Goal: Task Accomplishment & Management: Complete application form

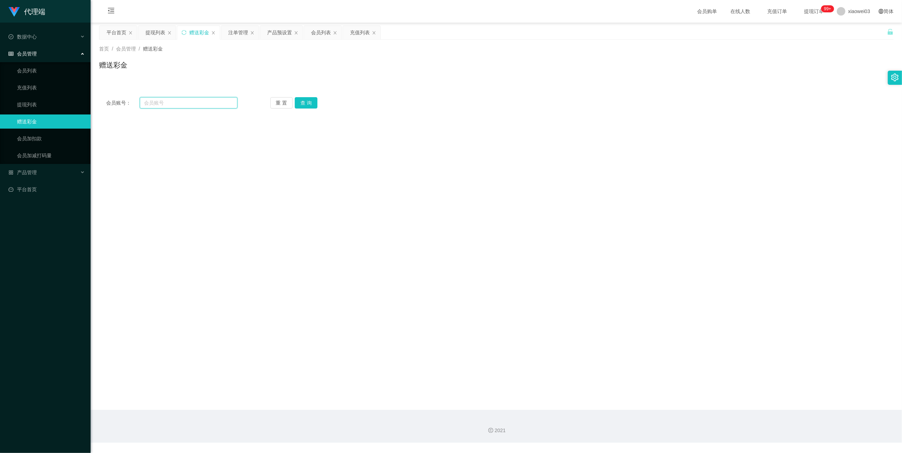
click at [192, 102] on input "text" at bounding box center [189, 102] width 98 height 11
drag, startPoint x: 192, startPoint y: 102, endPoint x: 242, endPoint y: 127, distance: 55.5
click at [192, 103] on input "text" at bounding box center [189, 102] width 98 height 11
paste input "ckc3112"
type input "ckc3112"
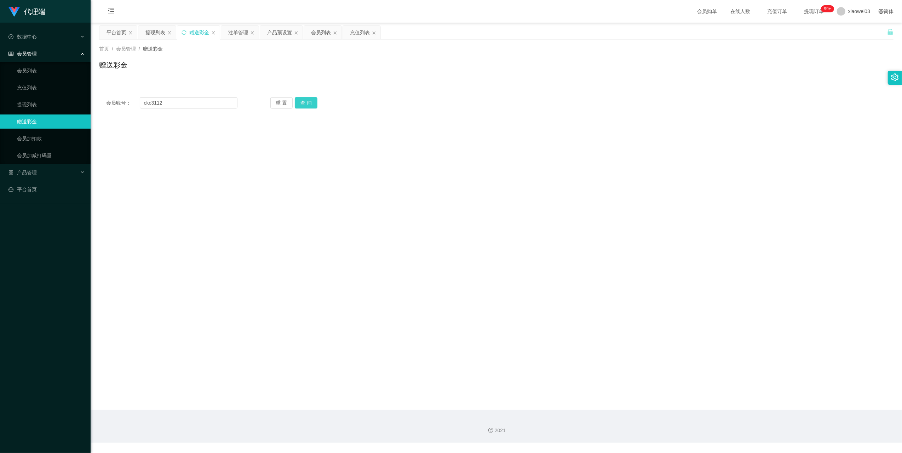
click at [297, 103] on button "查 询" at bounding box center [306, 102] width 23 height 11
click at [266, 213] on input "text" at bounding box center [287, 213] width 113 height 11
type input "30"
click at [277, 238] on button "确 定" at bounding box center [276, 236] width 23 height 11
click at [218, 102] on input "ckc3112" at bounding box center [189, 102] width 98 height 11
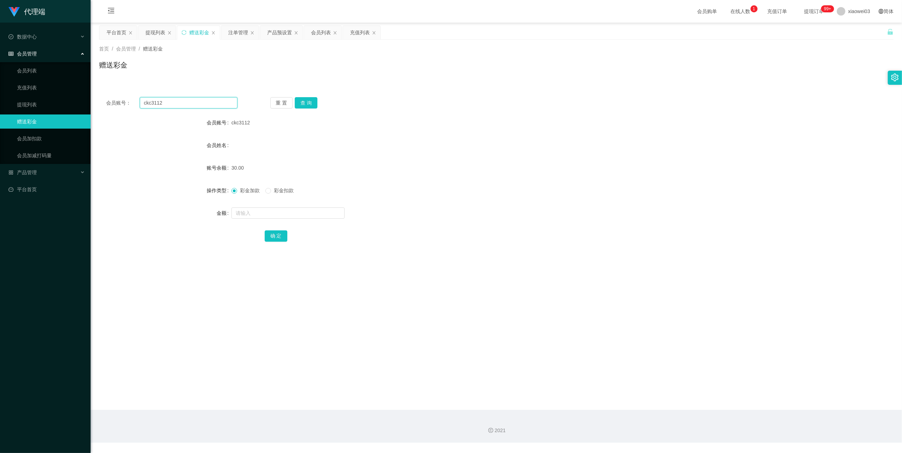
click at [218, 102] on input "ckc3112" at bounding box center [189, 102] width 98 height 11
paste input "jiabao112"
type input "jiabao1122"
drag, startPoint x: 302, startPoint y: 100, endPoint x: 301, endPoint y: 124, distance: 23.4
click at [302, 100] on button "查 询" at bounding box center [306, 102] width 23 height 11
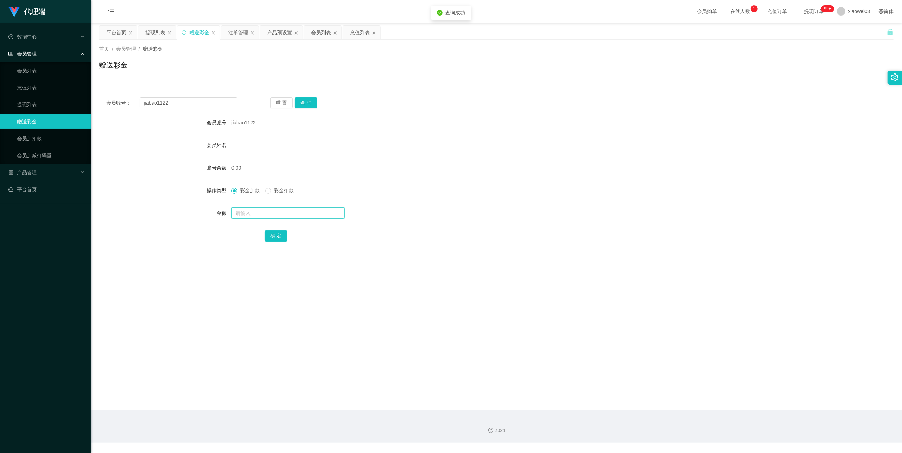
click at [262, 215] on input "text" at bounding box center [287, 213] width 113 height 11
type input "30"
click at [267, 237] on button "确 定" at bounding box center [276, 236] width 23 height 11
click at [233, 33] on div "注单管理" at bounding box center [238, 32] width 20 height 13
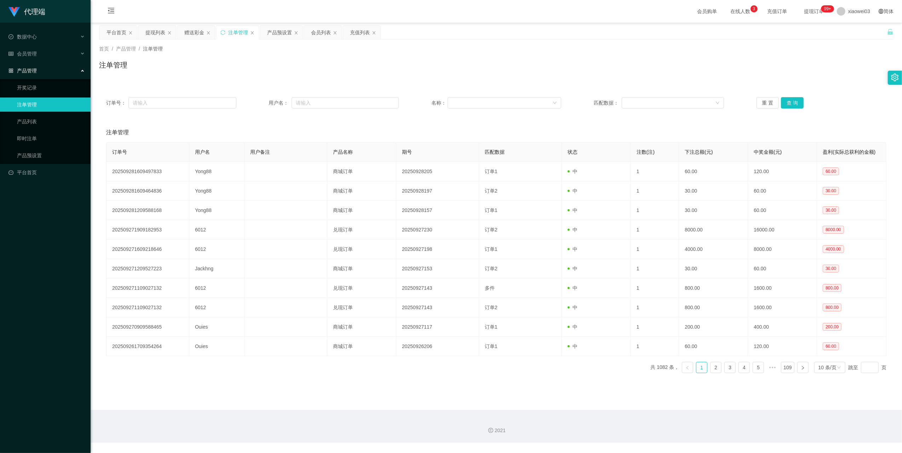
drag, startPoint x: 287, startPoint y: 34, endPoint x: 300, endPoint y: 46, distance: 17.6
click at [287, 34] on div "产品预设置" at bounding box center [279, 32] width 25 height 13
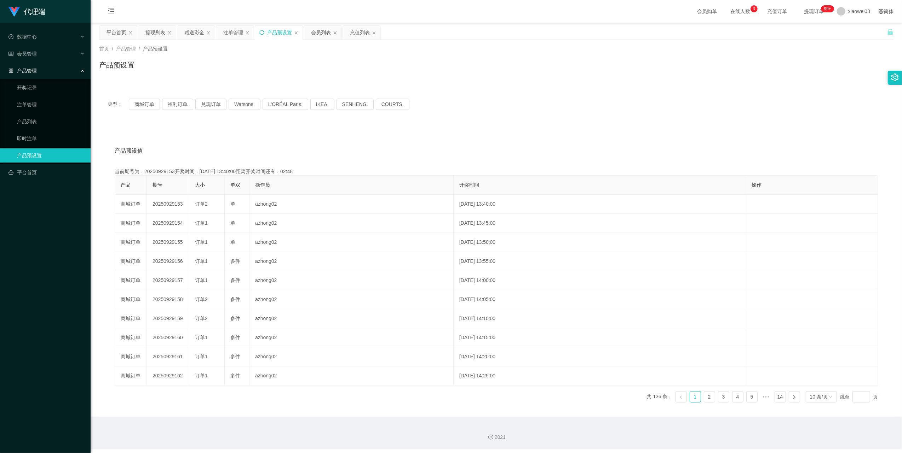
click at [262, 33] on icon "图标: sync" at bounding box center [261, 32] width 5 height 5
click at [132, 105] on button "商城订单" at bounding box center [144, 104] width 31 height 11
click at [264, 34] on icon "图标: sync" at bounding box center [261, 32] width 5 height 5
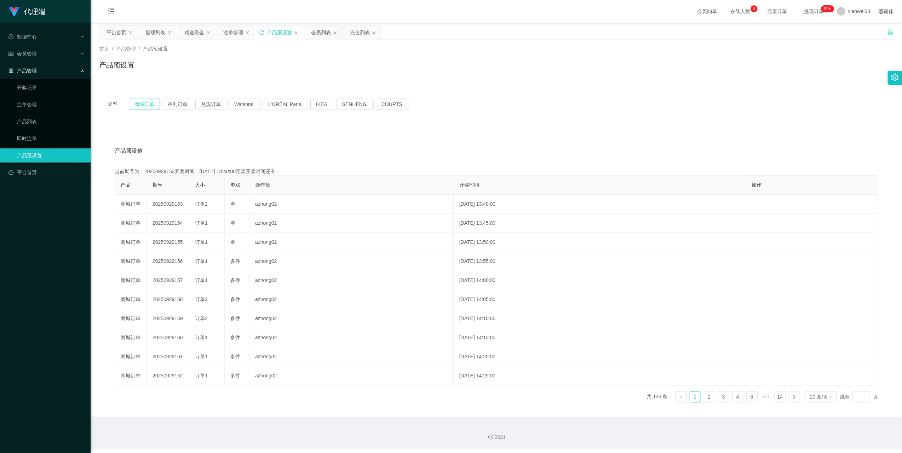
click at [144, 104] on button "商城订单" at bounding box center [144, 104] width 31 height 11
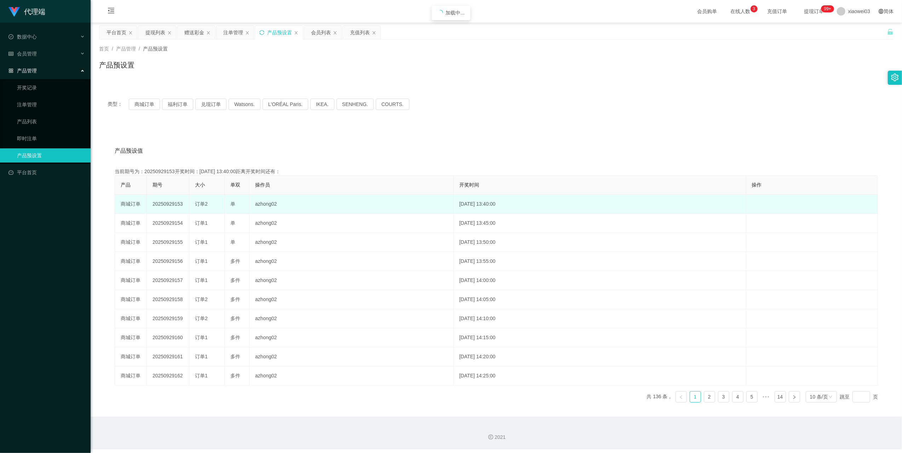
click at [176, 202] on td "20250929153" at bounding box center [168, 204] width 42 height 19
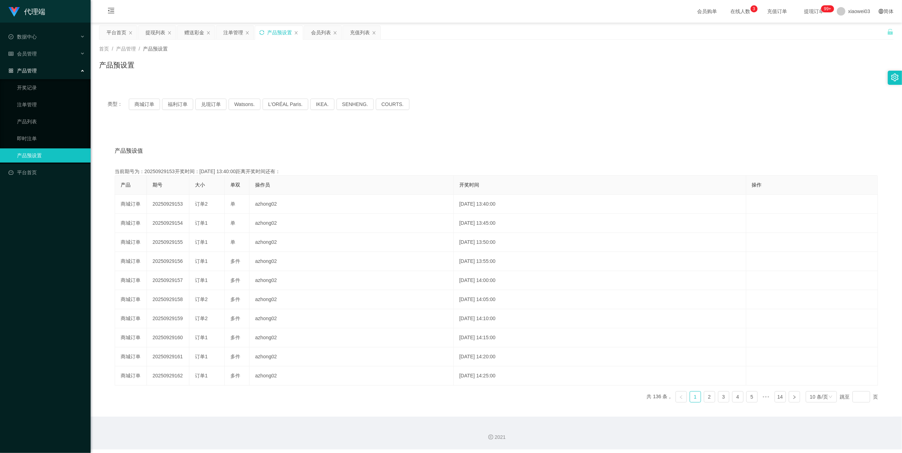
copy td "20250929153"
click at [233, 30] on div "注单管理" at bounding box center [233, 32] width 20 height 13
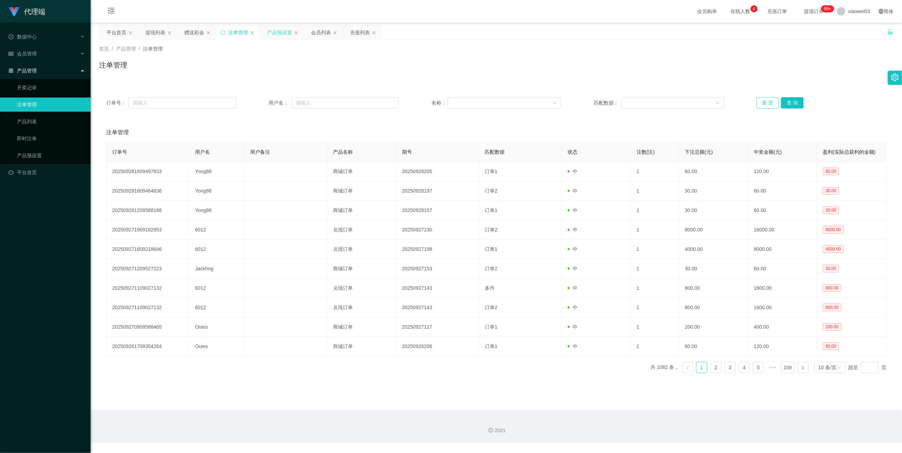
click at [757, 103] on button "重 置" at bounding box center [767, 102] width 23 height 11
click at [271, 33] on div "产品预设置" at bounding box center [279, 32] width 25 height 13
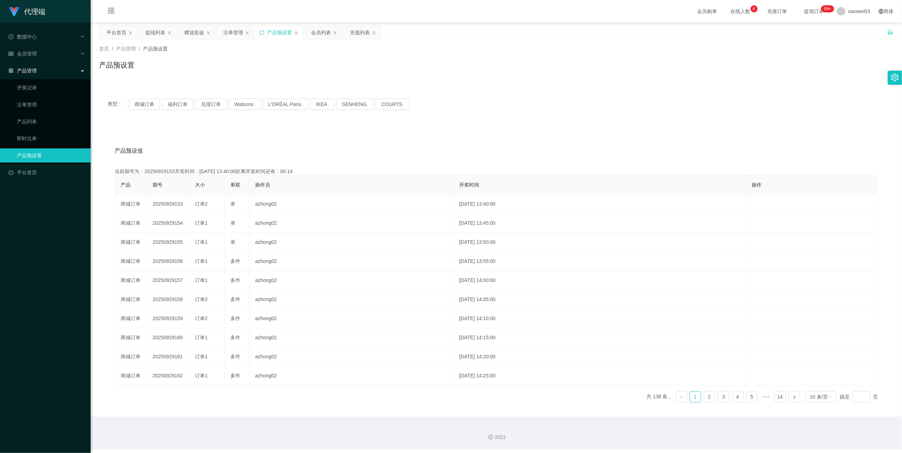
click at [136, 98] on div "类型： 商城订单 福利订单 兑现订单 Watsons. L'ORÉAL Paris. IKEA. [GEOGRAPHIC_DATA]. COURTS." at bounding box center [496, 104] width 794 height 28
click at [136, 103] on button "商城订单" at bounding box center [144, 104] width 31 height 11
click at [262, 33] on icon "图标: sync" at bounding box center [261, 32] width 5 height 5
click at [238, 31] on div "注单管理" at bounding box center [233, 32] width 20 height 13
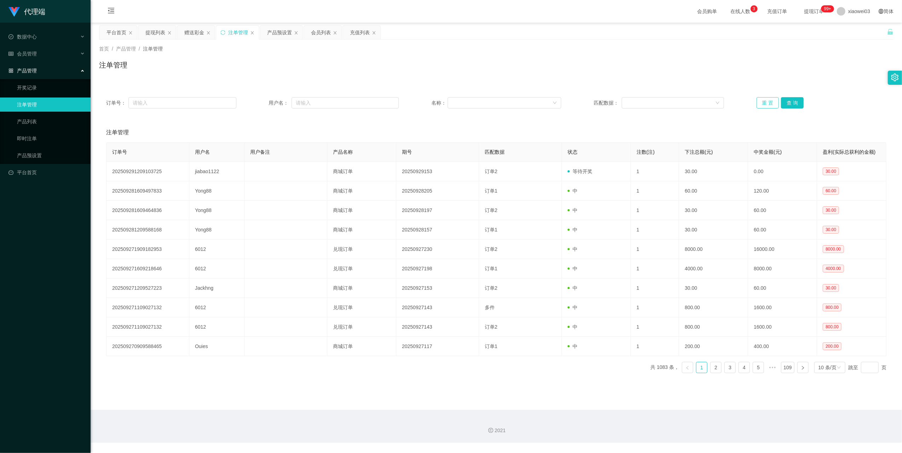
click at [768, 98] on button "重 置" at bounding box center [767, 102] width 23 height 11
click at [756, 99] on button "重 置" at bounding box center [767, 102] width 23 height 11
drag, startPoint x: 299, startPoint y: 105, endPoint x: 346, endPoint y: 115, distance: 47.9
click at [299, 105] on input "text" at bounding box center [344, 102] width 107 height 11
paste input "wingee"
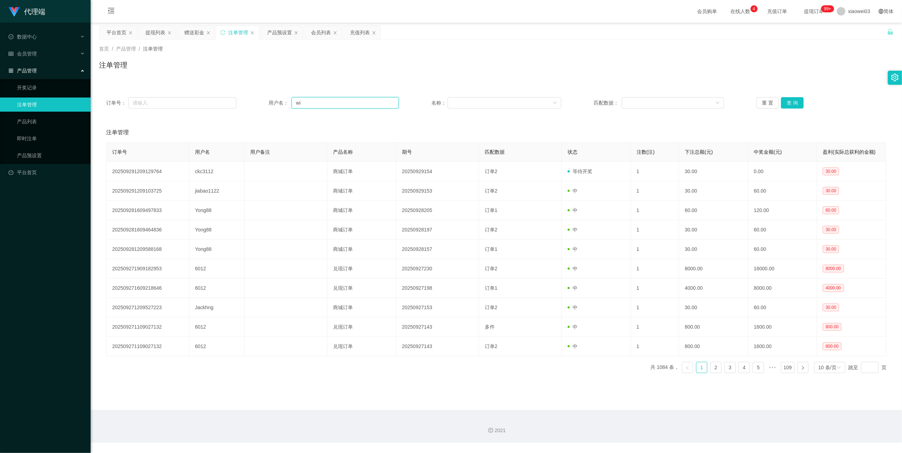
type input "w"
click at [190, 34] on div "赠送彩金" at bounding box center [194, 32] width 20 height 13
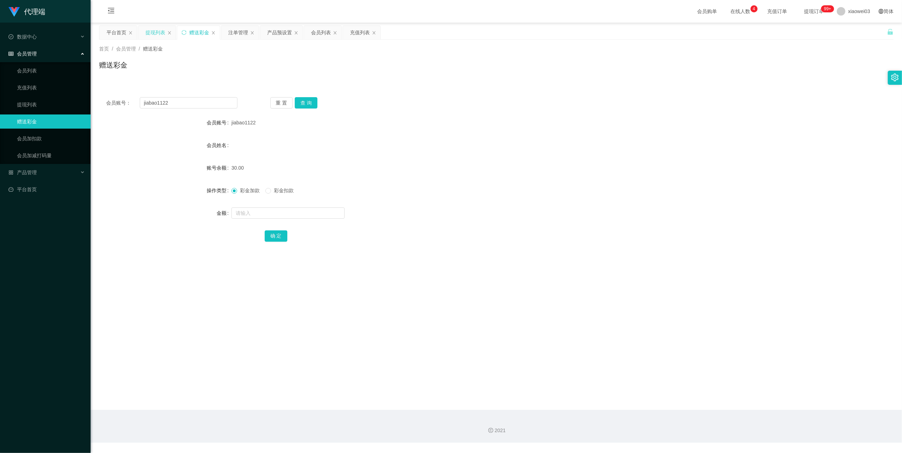
click at [148, 37] on div "提现列表" at bounding box center [155, 32] width 20 height 13
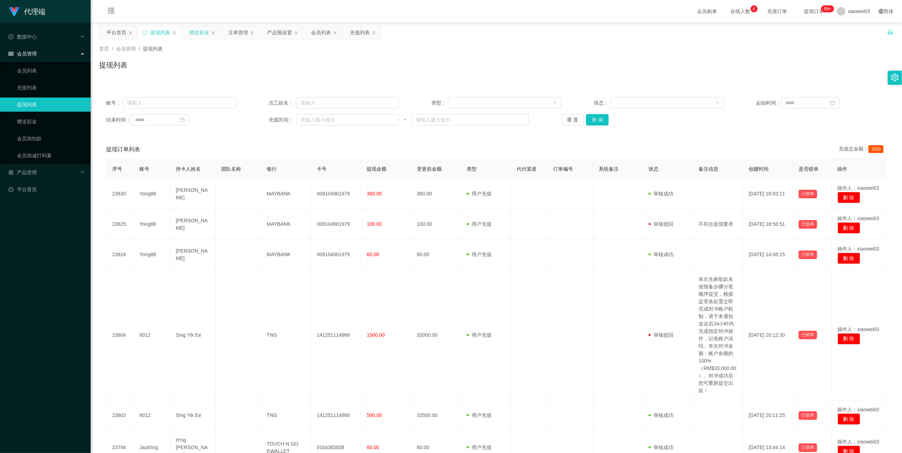
click at [193, 33] on div "赠送彩金" at bounding box center [199, 32] width 20 height 13
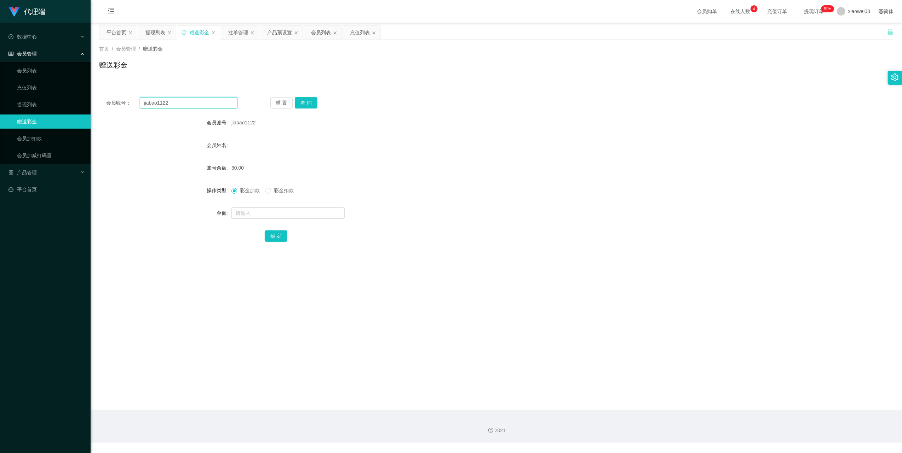
click at [189, 104] on input "jiabao1122" at bounding box center [189, 102] width 98 height 11
drag, startPoint x: 189, startPoint y: 104, endPoint x: 193, endPoint y: 106, distance: 5.2
click at [189, 105] on input "jiabao1122" at bounding box center [189, 102] width 98 height 11
paste input "wingee"
type input "wingee"
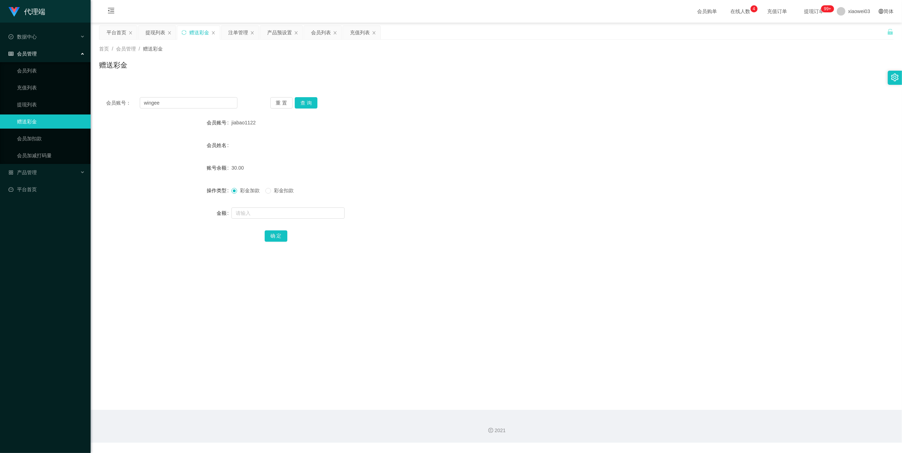
click at [318, 106] on div "重 置 查 询" at bounding box center [335, 102] width 131 height 11
click at [308, 102] on button "查 询" at bounding box center [306, 102] width 23 height 11
click at [308, 102] on button "查 询" at bounding box center [310, 102] width 30 height 11
click at [265, 211] on input "text" at bounding box center [287, 213] width 113 height 11
type input "30"
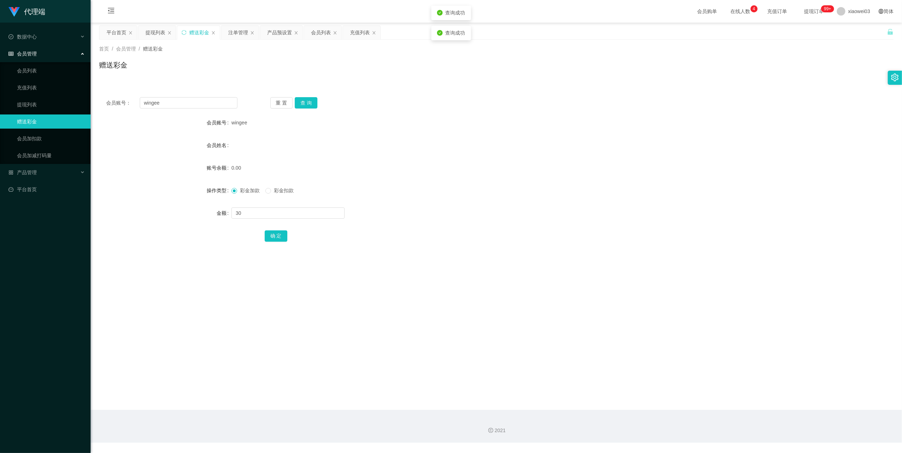
click at [271, 244] on div "会员账号： wingee 重 置 查 询 会员账号 wingee 会员姓名 账号余额 0.00 操作类型 彩金加款 彩金扣款 金额 30 确 定" at bounding box center [496, 174] width 794 height 168
click at [271, 237] on button "确 定" at bounding box center [276, 236] width 23 height 11
drag, startPoint x: 309, startPoint y: 105, endPoint x: 330, endPoint y: 104, distance: 20.9
click at [309, 105] on button "查 询" at bounding box center [306, 102] width 23 height 11
click at [154, 34] on div "提现列表" at bounding box center [155, 32] width 20 height 13
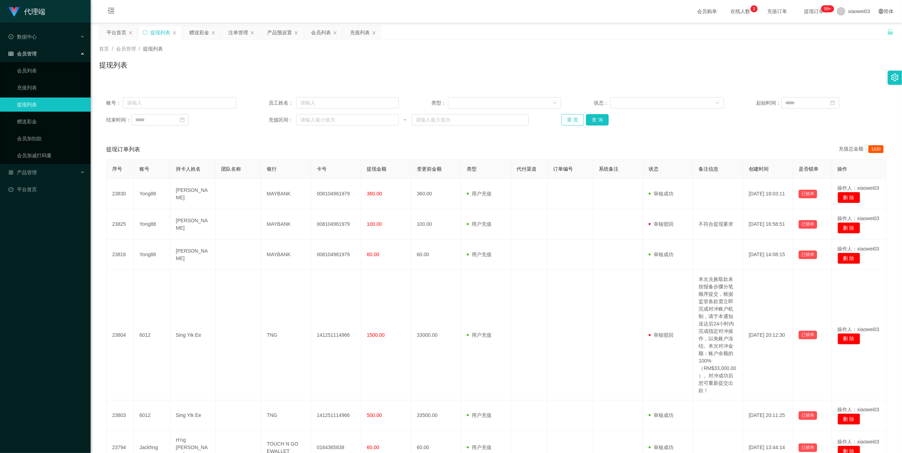
click at [569, 122] on button "重 置" at bounding box center [572, 119] width 23 height 11
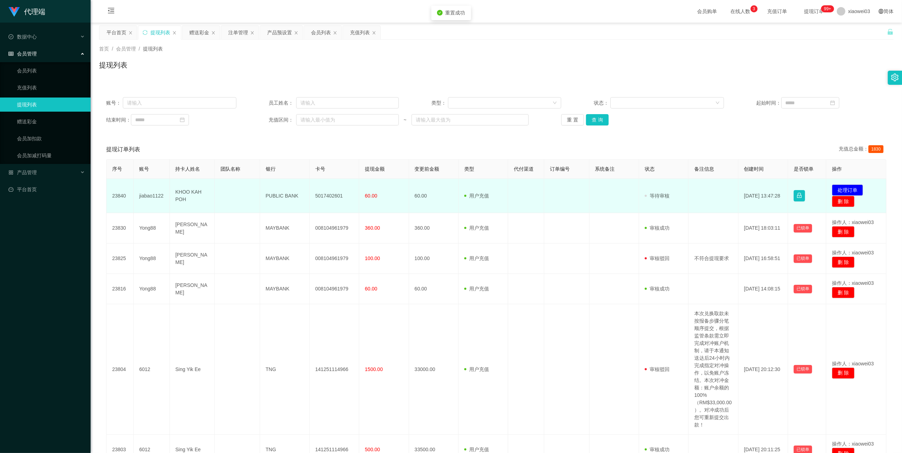
click at [330, 196] on td "5017402601" at bounding box center [335, 196] width 50 height 34
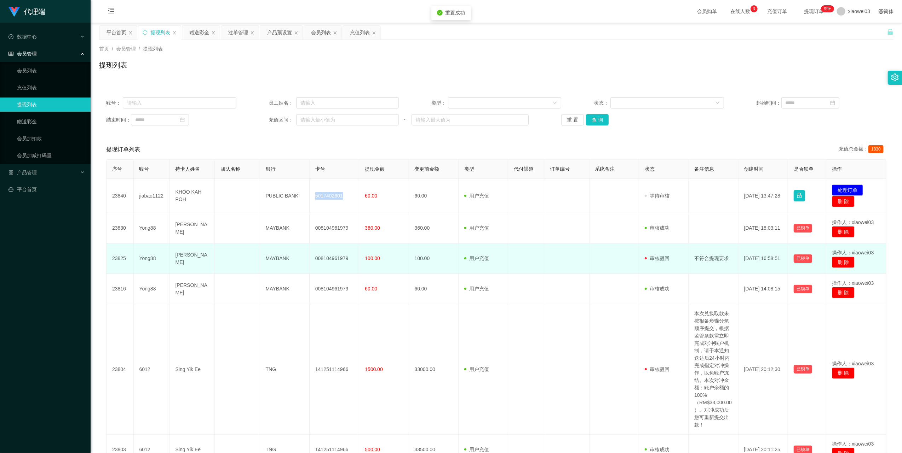
copy td "5017402601"
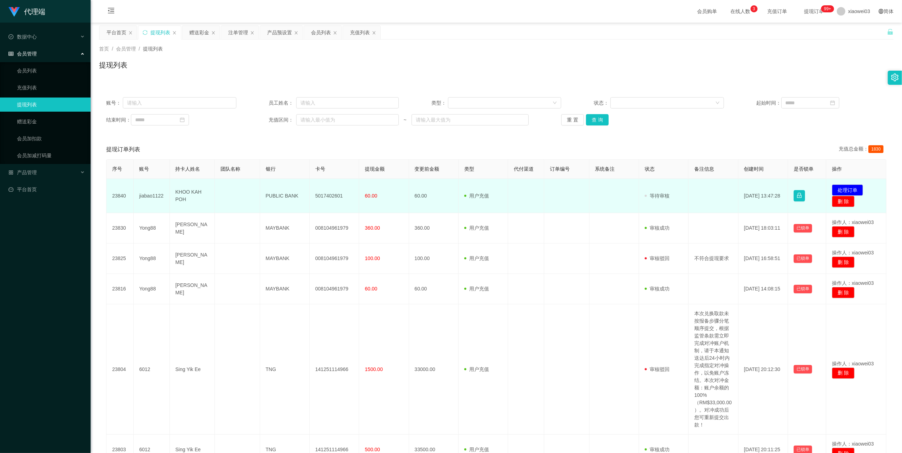
click at [276, 197] on td "PUBLIC BANK" at bounding box center [285, 196] width 50 height 34
click at [274, 197] on td "PUBLIC BANK" at bounding box center [285, 196] width 50 height 34
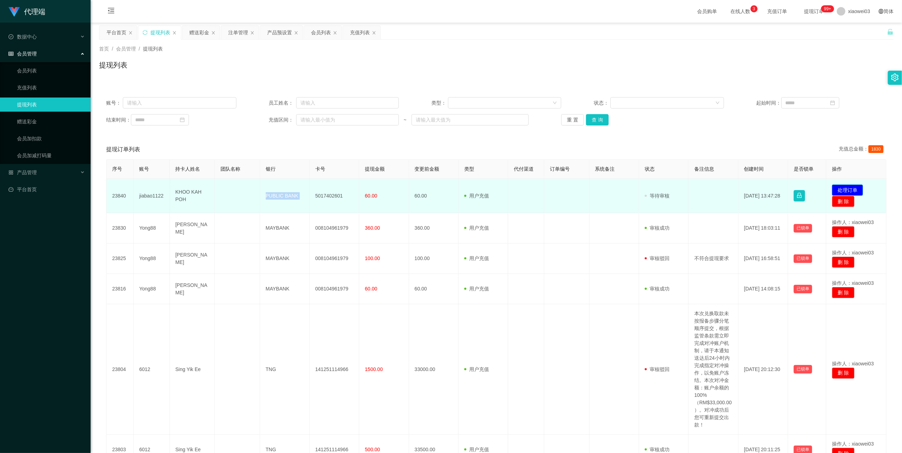
click at [841, 187] on button "处理订单" at bounding box center [847, 190] width 31 height 11
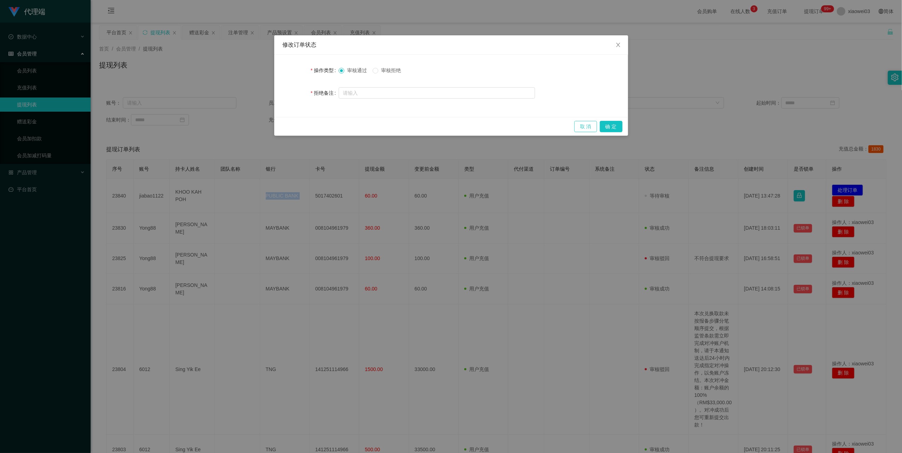
click at [578, 126] on button "取 消" at bounding box center [585, 126] width 23 height 11
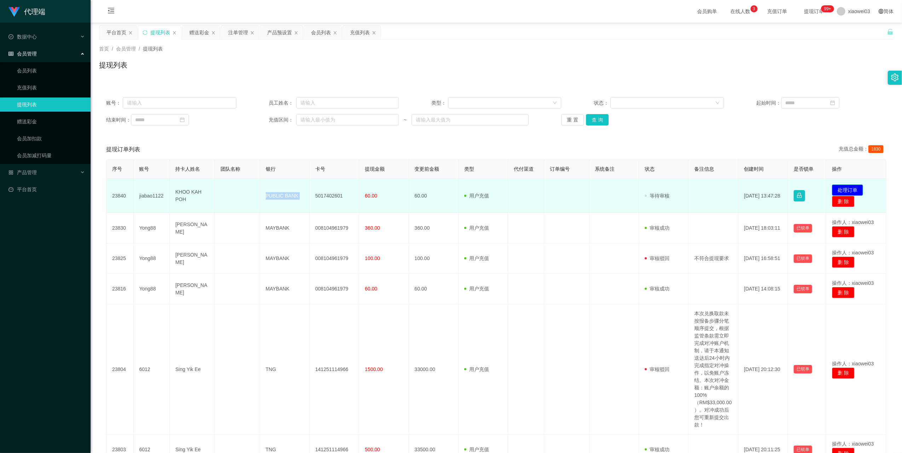
click at [838, 186] on button "处理订单" at bounding box center [847, 190] width 31 height 11
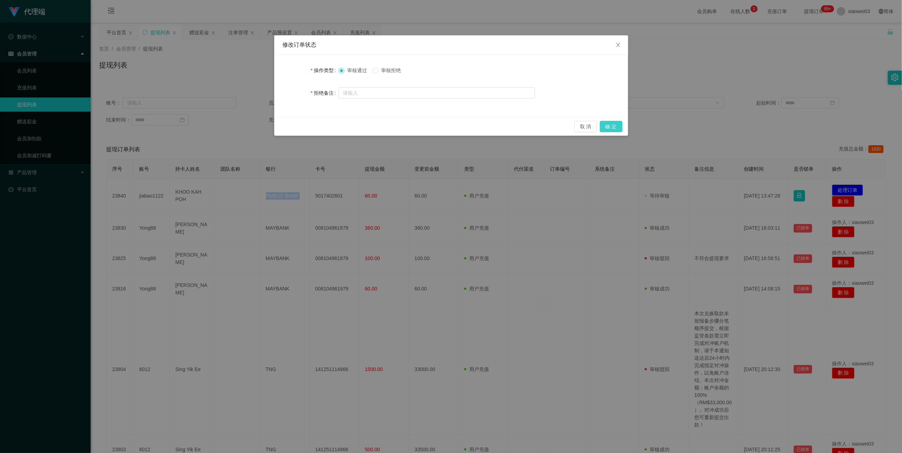
click at [613, 125] on button "确 定" at bounding box center [611, 126] width 23 height 11
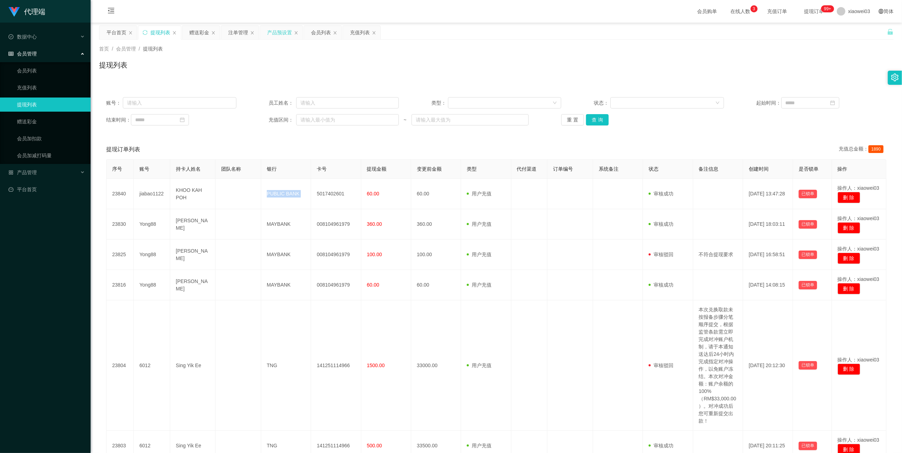
click at [271, 28] on div "产品预设置" at bounding box center [279, 32] width 25 height 13
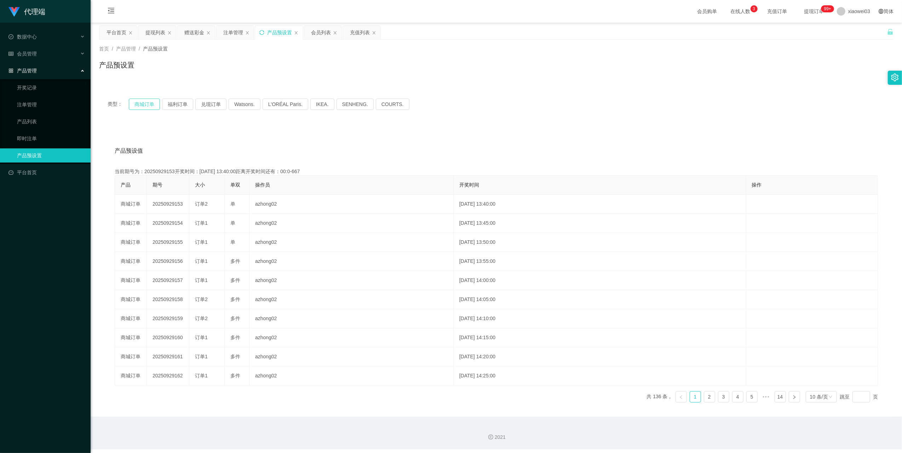
click at [146, 102] on button "商城订单" at bounding box center [144, 104] width 31 height 11
click at [262, 33] on icon "图标: sync" at bounding box center [261, 32] width 5 height 5
click at [135, 105] on button "商城订单" at bounding box center [144, 104] width 31 height 11
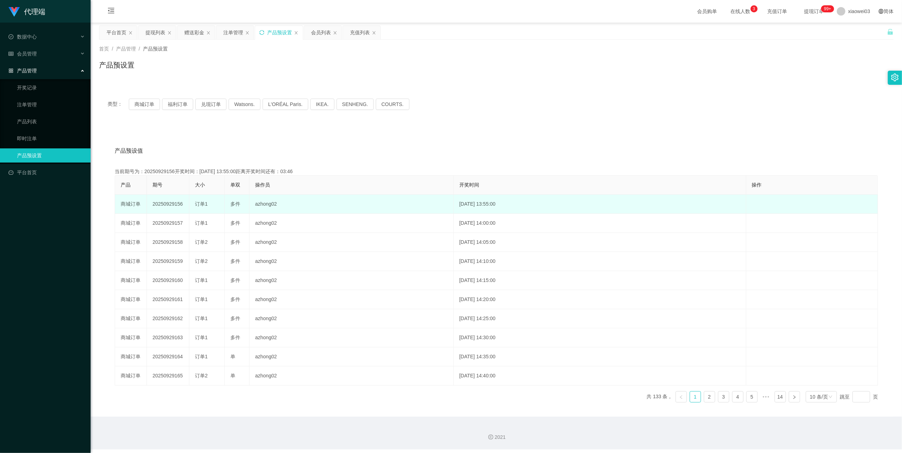
click at [167, 206] on td "20250929156" at bounding box center [168, 204] width 42 height 19
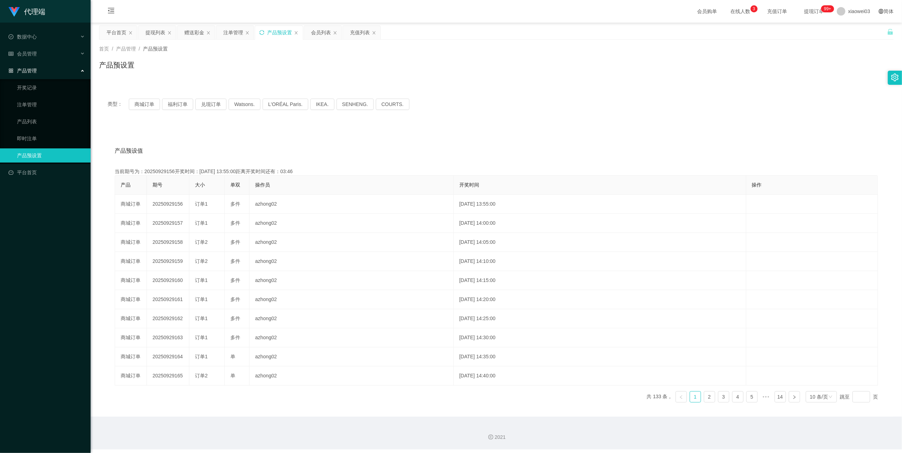
copy td "20250929156"
click at [241, 31] on div "注单管理" at bounding box center [233, 32] width 20 height 13
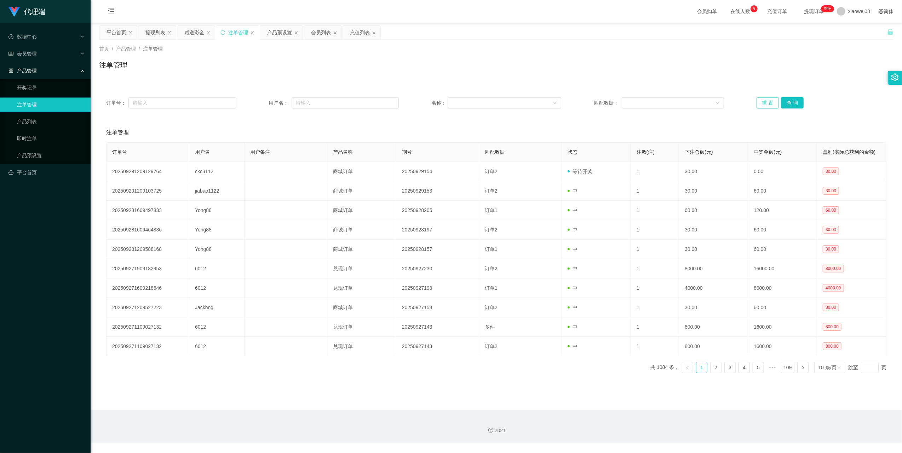
click at [767, 102] on button "重 置" at bounding box center [767, 102] width 23 height 11
click at [761, 100] on button "重 置" at bounding box center [767, 102] width 23 height 11
click at [156, 32] on div "提现列表" at bounding box center [155, 32] width 20 height 13
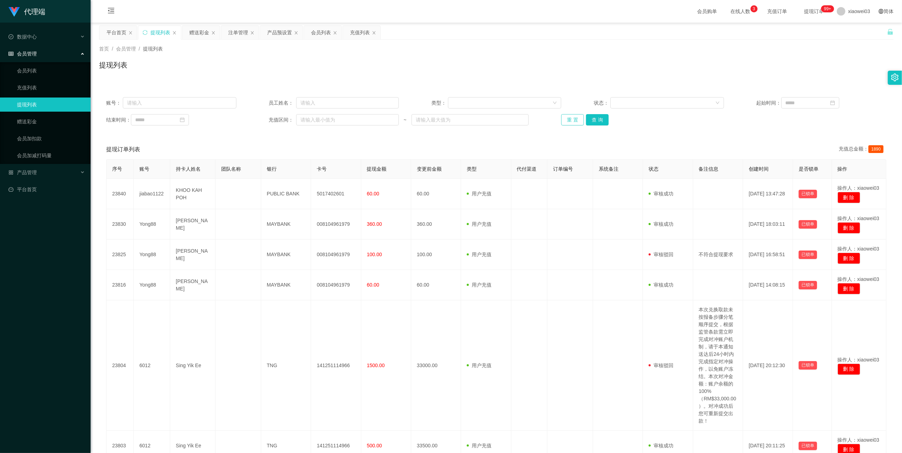
click at [570, 122] on button "重 置" at bounding box center [572, 119] width 23 height 11
click at [570, 115] on button "重 置" at bounding box center [572, 119] width 23 height 11
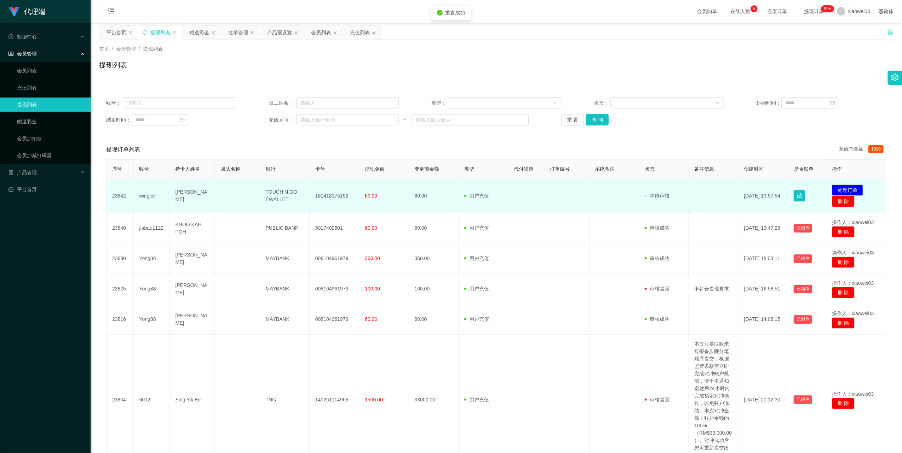
click at [335, 197] on td "181418175152" at bounding box center [335, 196] width 50 height 34
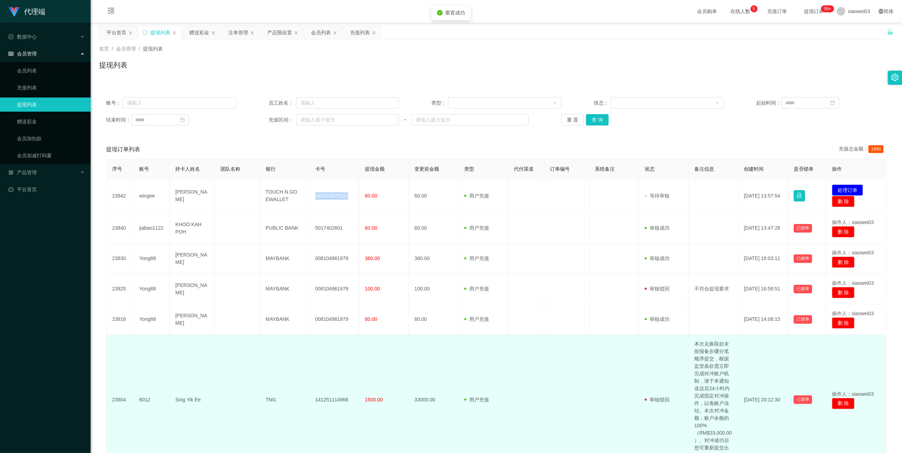
copy td "181418175152"
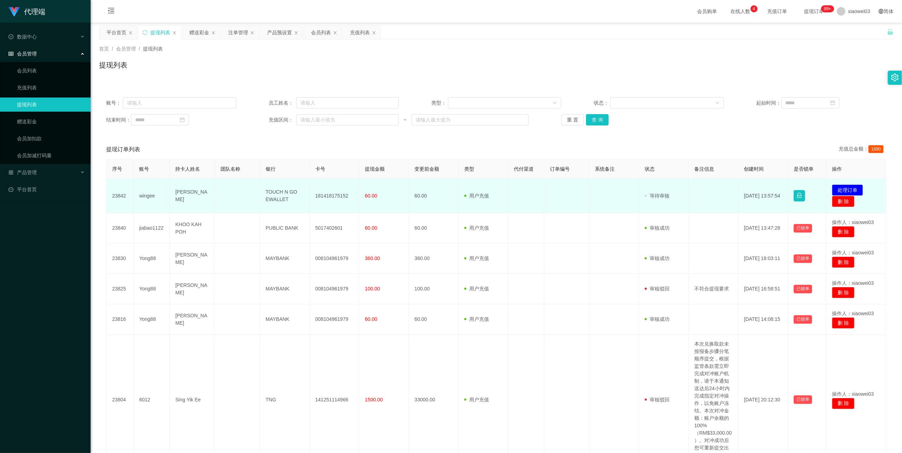
click at [272, 197] on td "TOUCH N GO EWALLET" at bounding box center [285, 196] width 50 height 34
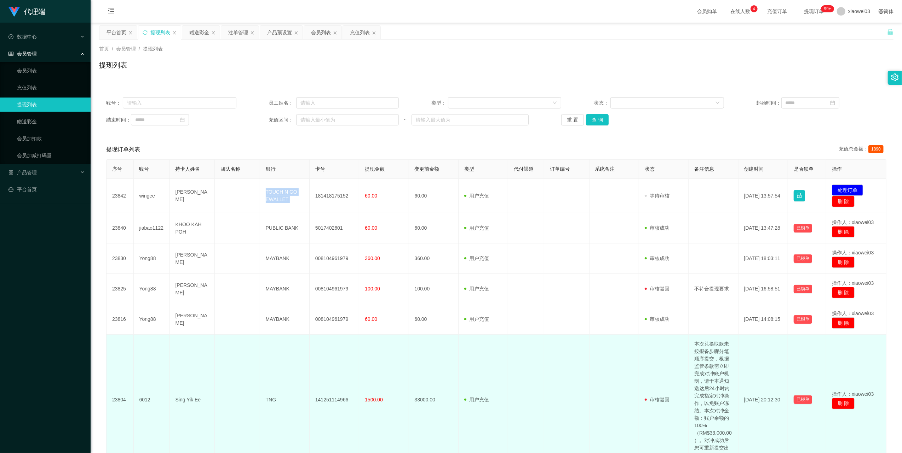
copy td "TOUCH N GO EWALLET"
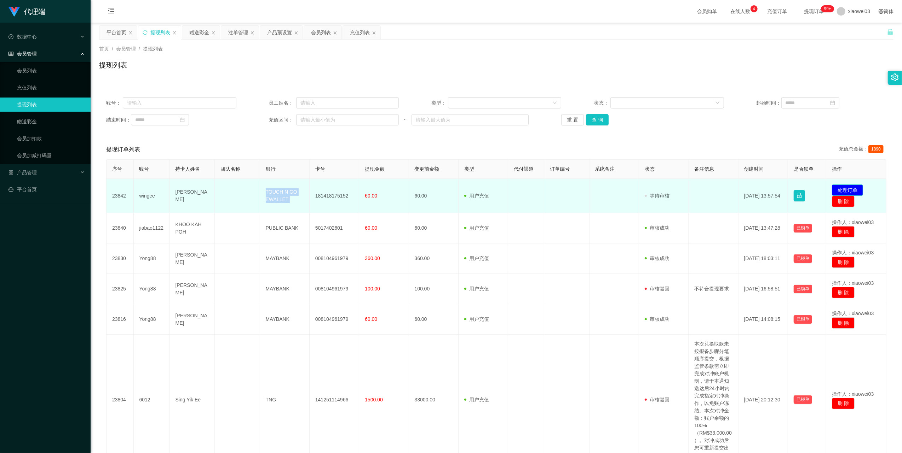
click at [833, 191] on button "处理订单" at bounding box center [847, 190] width 31 height 11
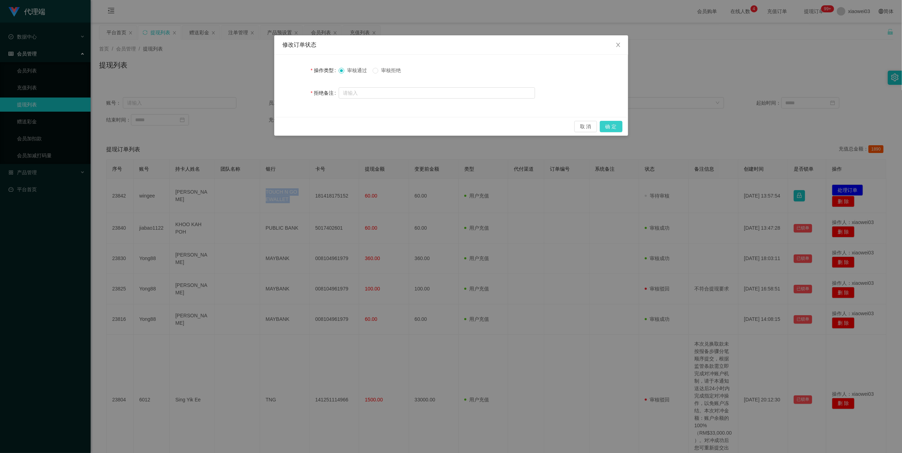
drag, startPoint x: 606, startPoint y: 128, endPoint x: 625, endPoint y: 123, distance: 18.9
click at [606, 128] on button "确 定" at bounding box center [611, 126] width 23 height 11
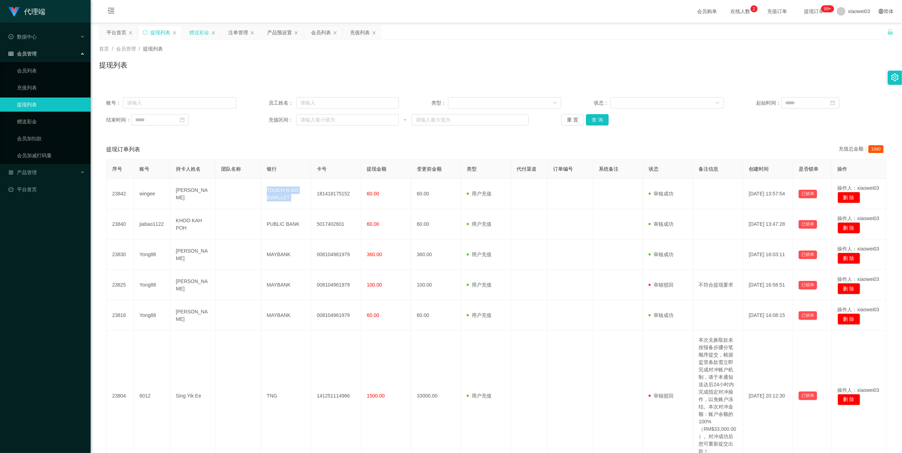
click at [196, 29] on div "赠送彩金" at bounding box center [199, 32] width 20 height 13
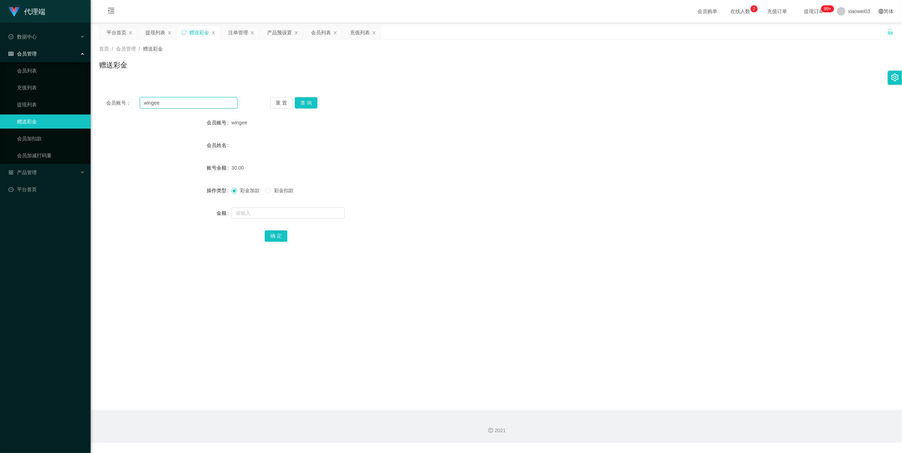
click at [201, 102] on input "wingee" at bounding box center [189, 102] width 98 height 11
drag, startPoint x: 201, startPoint y: 102, endPoint x: 290, endPoint y: 119, distance: 90.7
click at [201, 102] on input "wingee" at bounding box center [189, 102] width 98 height 11
paste input "ckc3112"
type input "ckc3112"
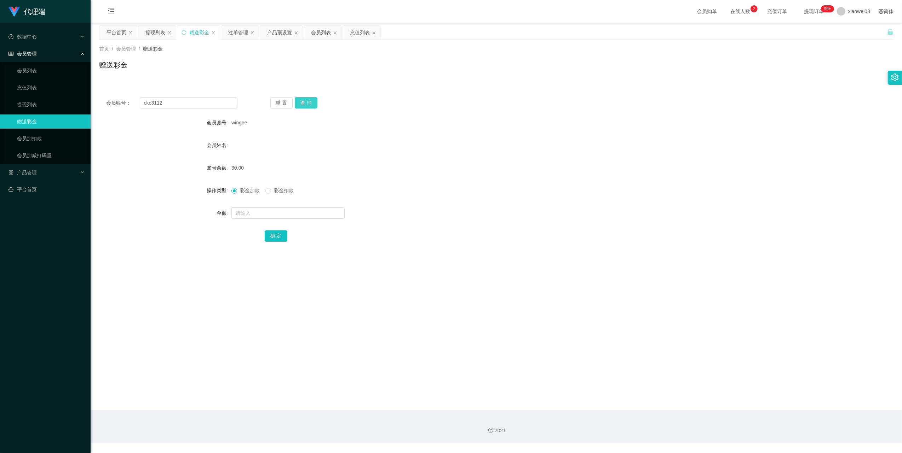
click at [298, 102] on button "查 询" at bounding box center [306, 102] width 23 height 11
click at [273, 217] on input "text" at bounding box center [287, 213] width 113 height 11
type input "30"
drag, startPoint x: 275, startPoint y: 233, endPoint x: 436, endPoint y: 196, distance: 165.9
click at [275, 233] on button "确 定" at bounding box center [276, 236] width 23 height 11
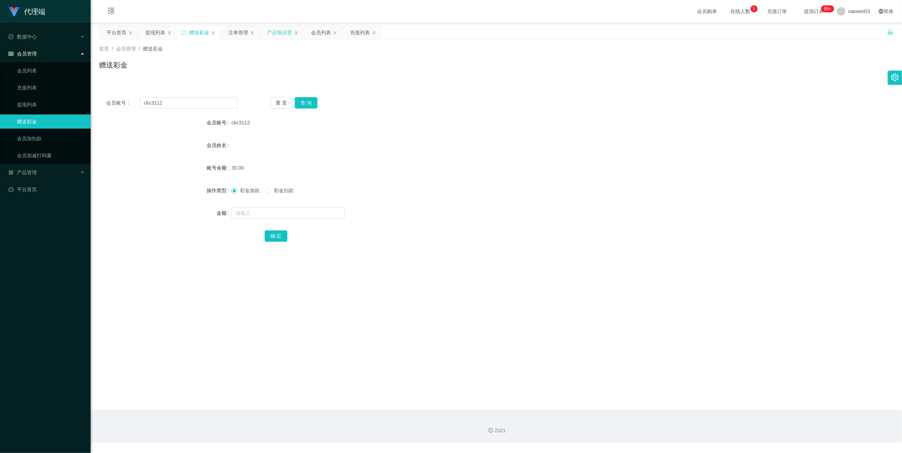
click at [273, 36] on div "产品预设置" at bounding box center [279, 32] width 25 height 13
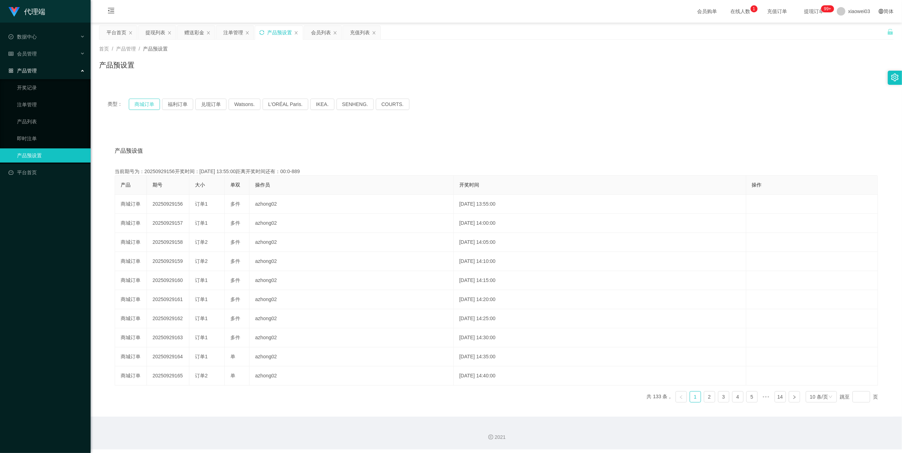
click at [160, 108] on button "商城订单" at bounding box center [144, 104] width 31 height 11
click at [262, 33] on icon "图标: sync" at bounding box center [261, 32] width 5 height 5
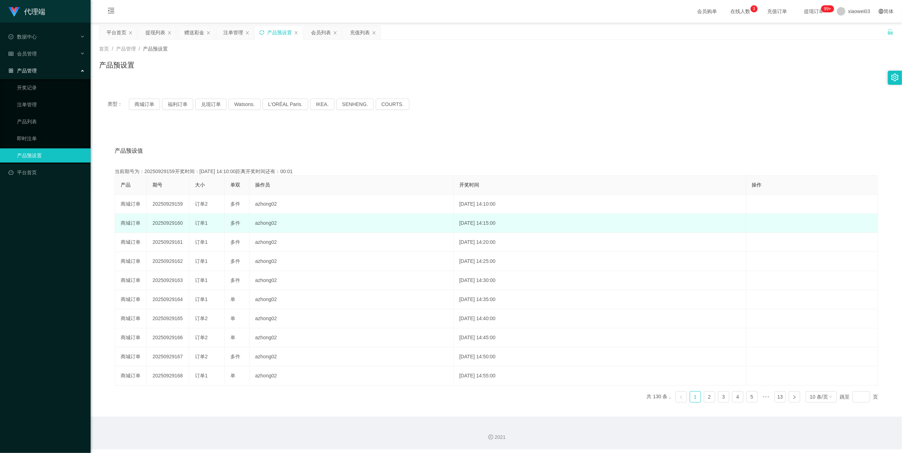
click at [168, 221] on td "20250929160" at bounding box center [168, 223] width 42 height 19
copy td "20250929160"
click at [169, 222] on td "20250929160" at bounding box center [168, 223] width 42 height 19
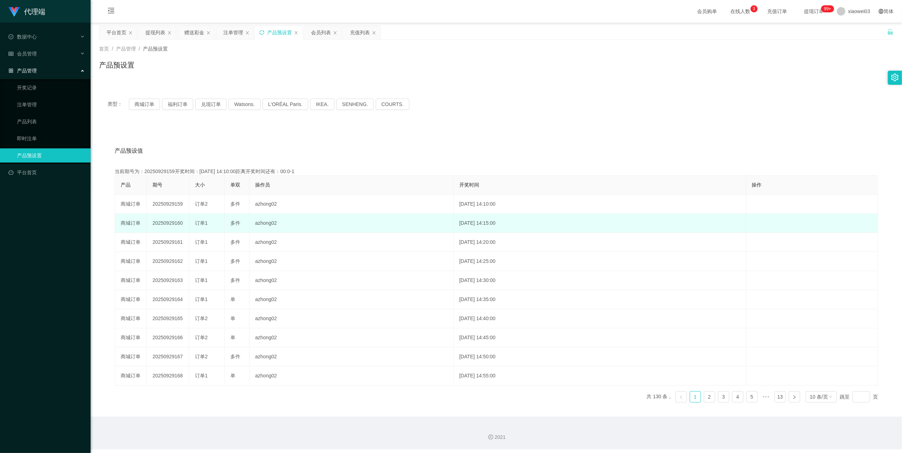
click at [169, 222] on td "20250929160" at bounding box center [168, 223] width 42 height 19
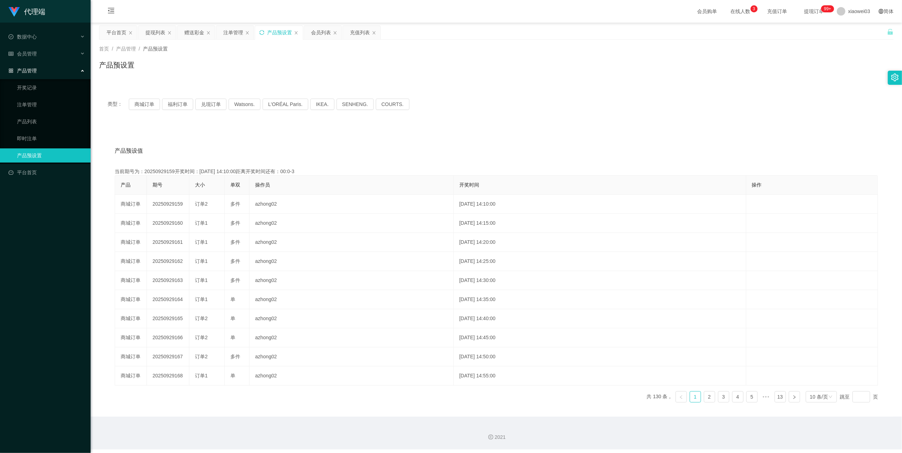
click at [238, 153] on div "产品预设值 添加期号" at bounding box center [496, 151] width 763 height 20
click at [263, 34] on icon "图标: sync" at bounding box center [261, 32] width 5 height 5
click at [146, 104] on button "商城订单" at bounding box center [144, 104] width 31 height 11
click at [263, 31] on icon "图标: sync" at bounding box center [261, 32] width 5 height 5
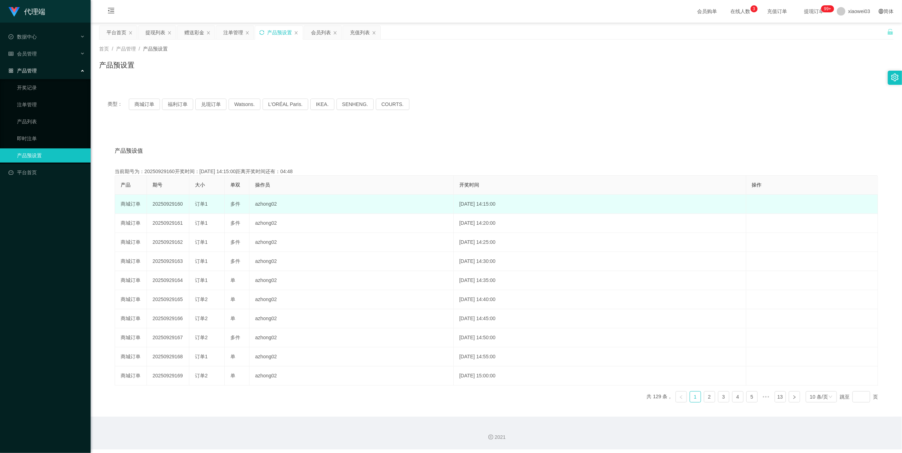
click at [170, 202] on td "20250929160" at bounding box center [168, 204] width 42 height 19
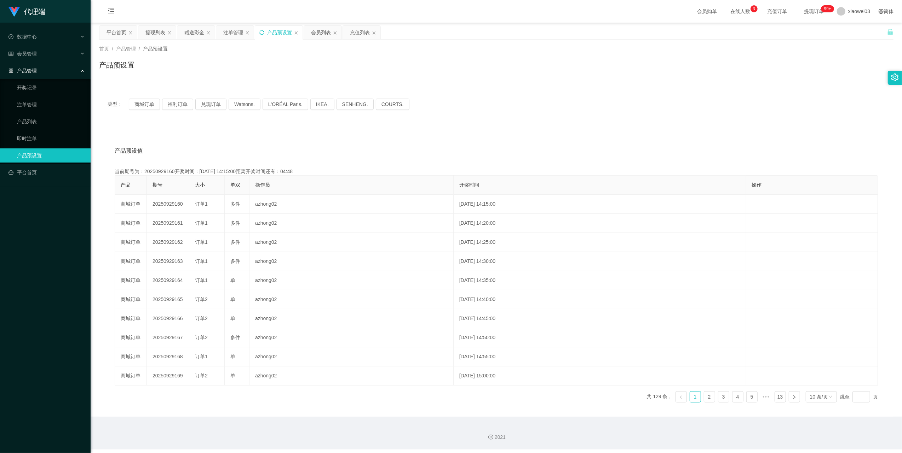
copy td "20250929160"
click at [145, 110] on button "商城订单" at bounding box center [144, 104] width 31 height 11
click at [145, 106] on button "商城订单" at bounding box center [144, 104] width 31 height 11
click at [262, 30] on icon "图标: sync" at bounding box center [261, 32] width 5 height 5
click at [149, 106] on button "商城订单" at bounding box center [144, 104] width 31 height 11
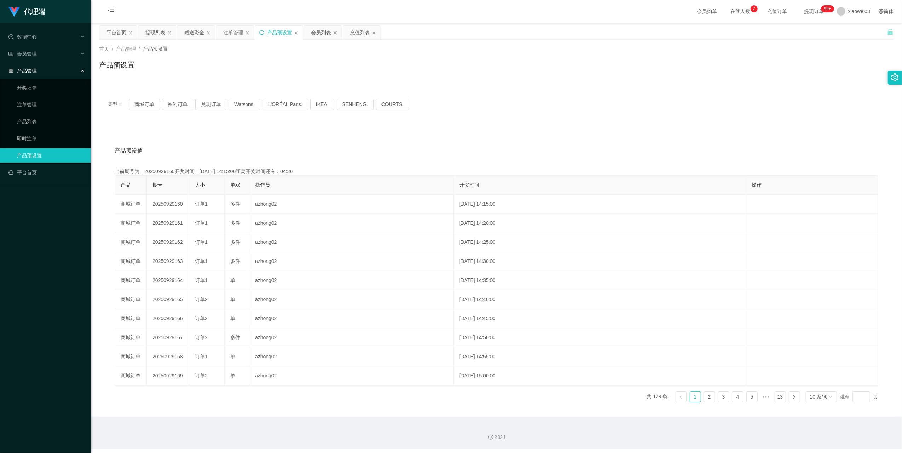
click at [264, 33] on icon "图标: sync" at bounding box center [261, 32] width 5 height 5
click at [149, 102] on button "商城订单" at bounding box center [144, 104] width 31 height 11
click at [234, 33] on div "注单管理" at bounding box center [233, 32] width 20 height 13
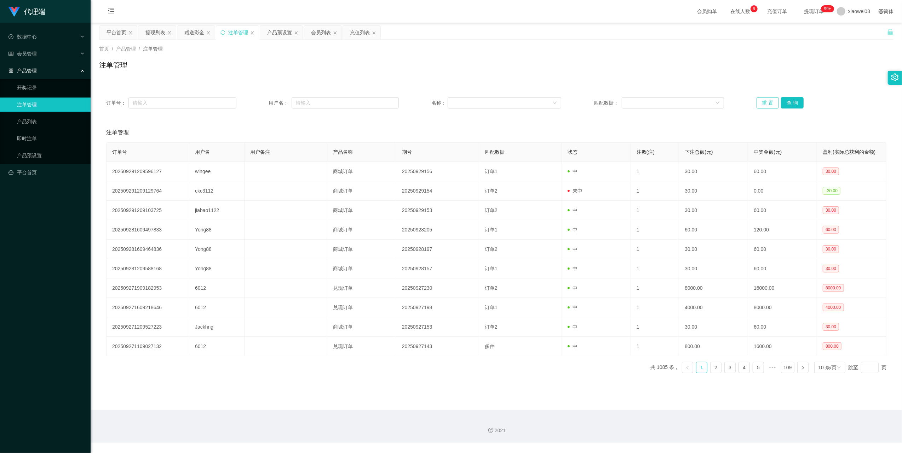
click at [767, 105] on button "重 置" at bounding box center [767, 102] width 23 height 11
click at [763, 102] on button "重 置" at bounding box center [767, 102] width 23 height 11
click at [279, 32] on div "产品预设置" at bounding box center [279, 32] width 25 height 13
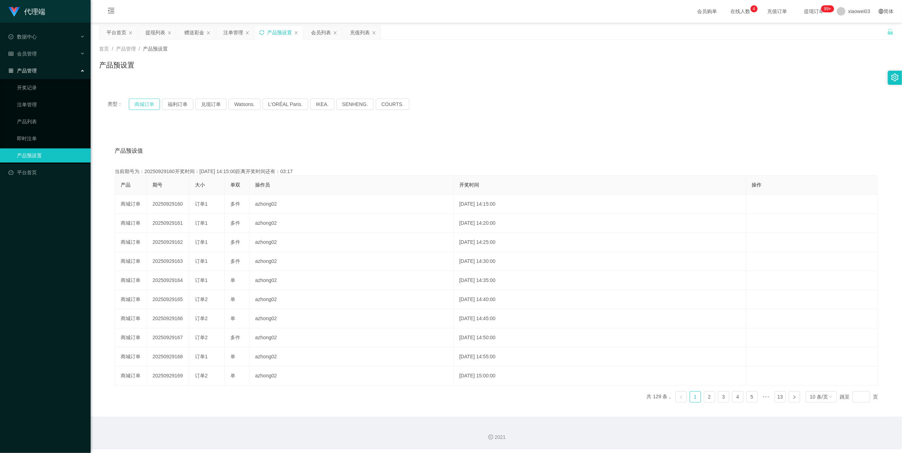
click at [143, 106] on button "商城订单" at bounding box center [144, 104] width 31 height 11
click at [225, 33] on div "注单管理" at bounding box center [233, 32] width 20 height 13
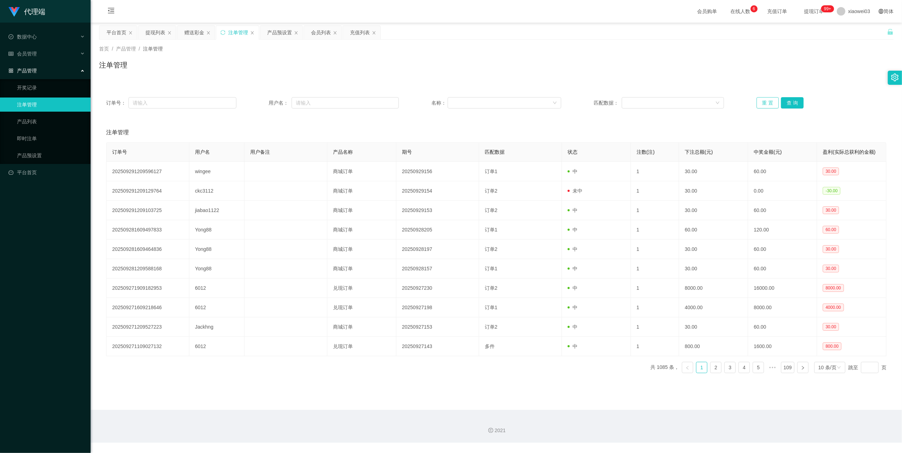
click at [756, 101] on button "重 置" at bounding box center [767, 102] width 23 height 11
click at [758, 107] on button "重 置" at bounding box center [767, 102] width 23 height 11
click at [761, 99] on button "重 置" at bounding box center [767, 102] width 23 height 11
click at [757, 103] on button "重 置" at bounding box center [767, 102] width 23 height 11
click at [155, 33] on div "提现列表" at bounding box center [155, 32] width 20 height 13
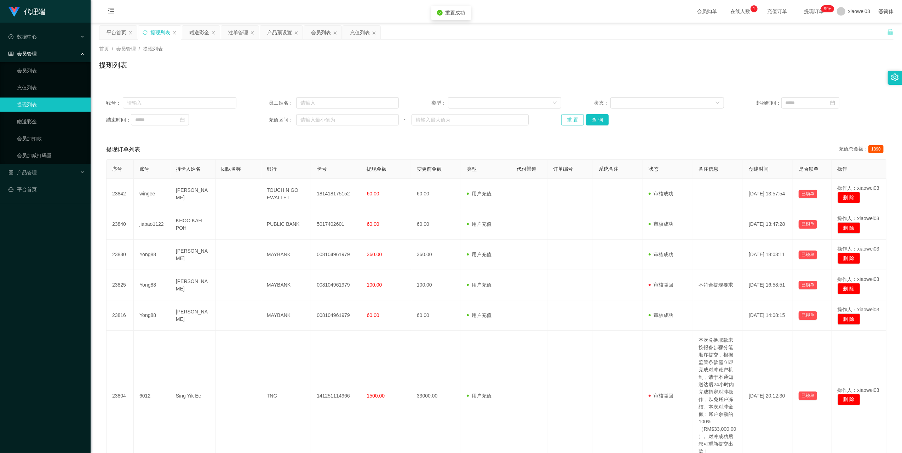
click at [571, 117] on button "重 置" at bounding box center [572, 119] width 23 height 11
click at [573, 122] on button "重 置" at bounding box center [572, 119] width 23 height 11
click at [573, 112] on div "账号： 员工姓名： 类型： 状态： 起始时间： 结束时间： 充值区间： ~ 重 置 查 询" at bounding box center [496, 111] width 794 height 42
click at [568, 123] on button "重 置" at bounding box center [572, 119] width 23 height 11
click at [566, 119] on button "重 置" at bounding box center [572, 119] width 23 height 11
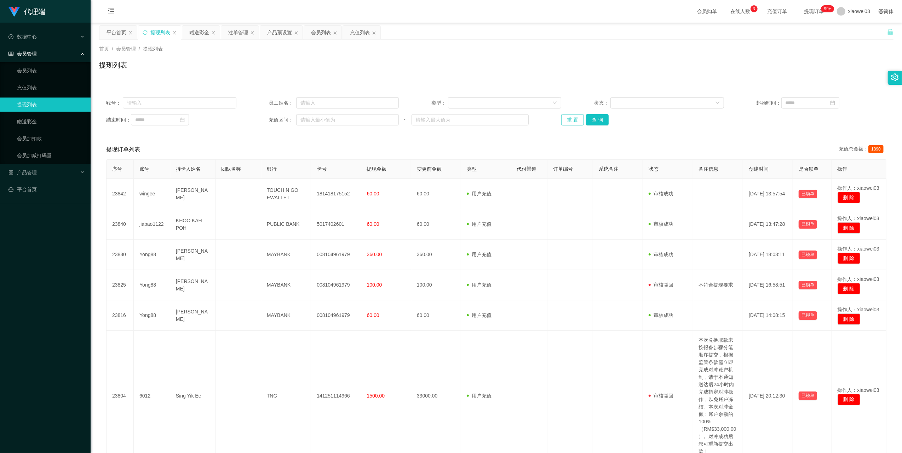
click at [561, 122] on button "重 置" at bounding box center [572, 119] width 23 height 11
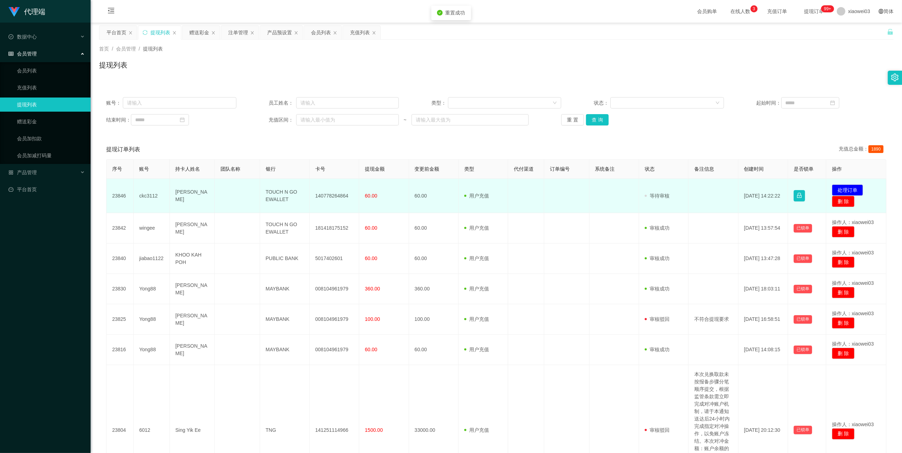
click at [326, 196] on td "140778264864" at bounding box center [335, 196] width 50 height 34
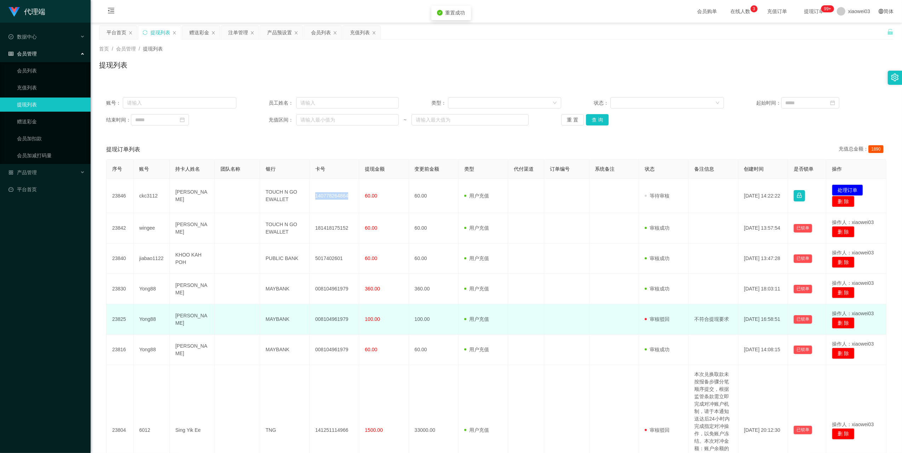
copy td "140778264864"
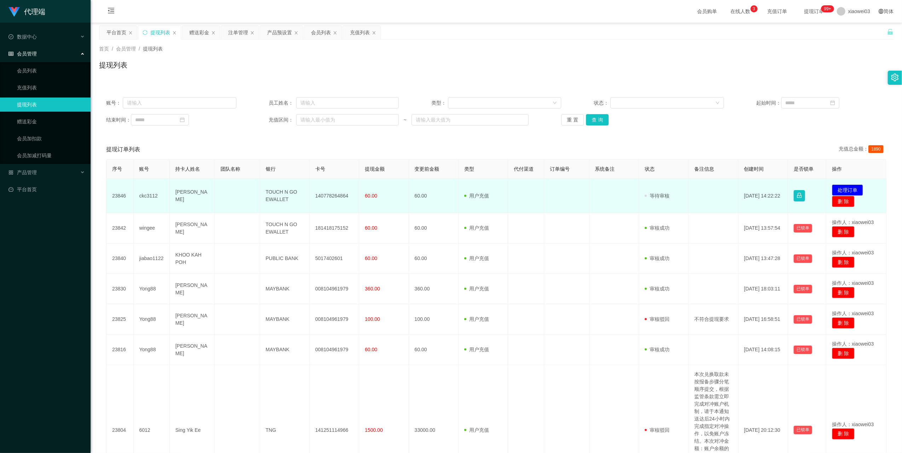
click at [277, 196] on td "TOUCH N GO EWALLET" at bounding box center [285, 196] width 50 height 34
copy td "TOUCH N GO EWALLET"
click at [840, 187] on button "处理订单" at bounding box center [847, 190] width 31 height 11
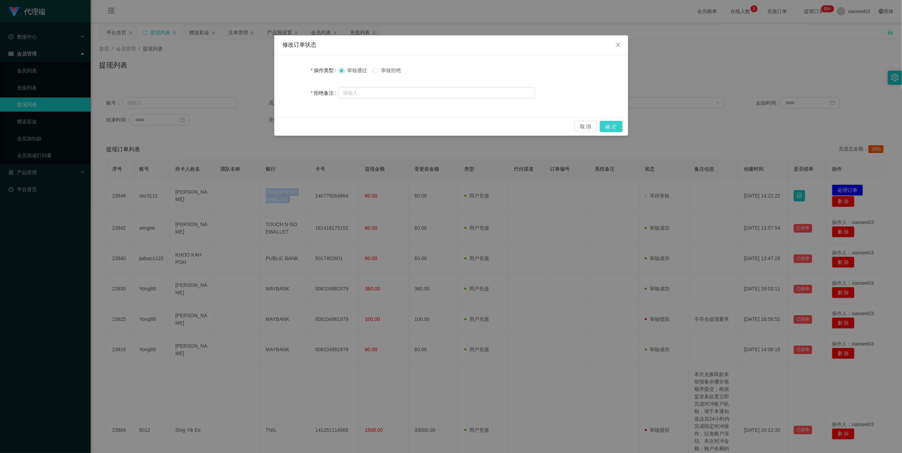
click at [607, 122] on button "确 定" at bounding box center [611, 126] width 23 height 11
